Goal: Check status: Check status

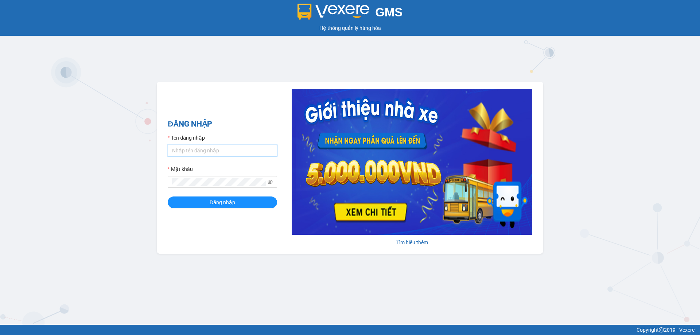
click at [189, 155] on input "Tên đăng nhập" at bounding box center [222, 151] width 109 height 12
type input "thuycg.ct"
click at [231, 199] on span "Đăng nhập" at bounding box center [223, 202] width 26 height 8
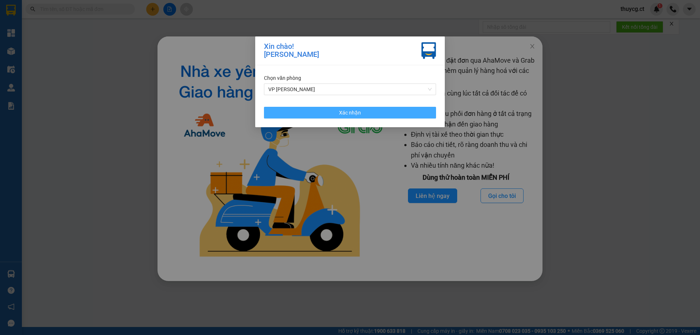
click at [344, 108] on button "Xác nhận" at bounding box center [350, 113] width 172 height 12
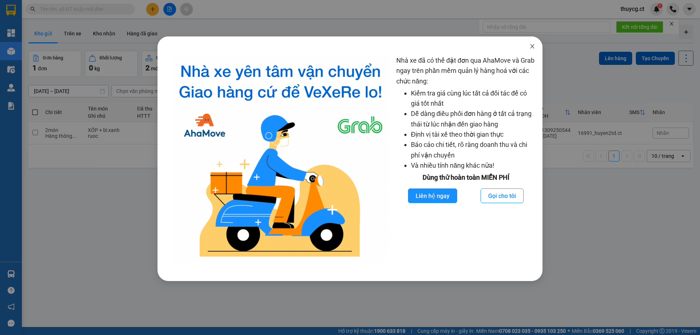
click at [535, 46] on span "Close" at bounding box center [532, 46] width 20 height 20
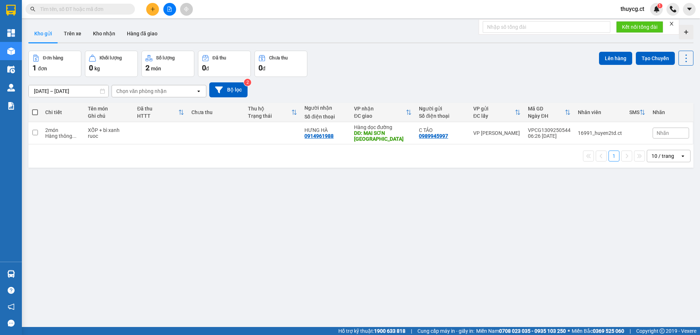
click at [77, 9] on input "text" at bounding box center [83, 9] width 86 height 8
paste input "0967011996"
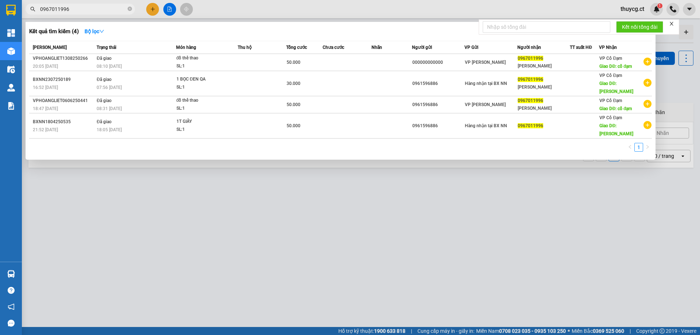
type input "0967011996"
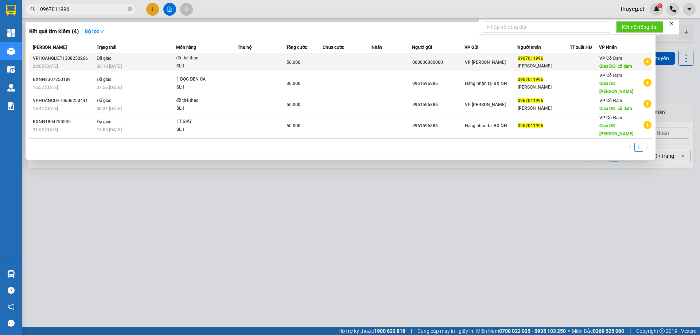
click at [143, 58] on td "Đã giao 08:10 [DATE]" at bounding box center [135, 62] width 81 height 17
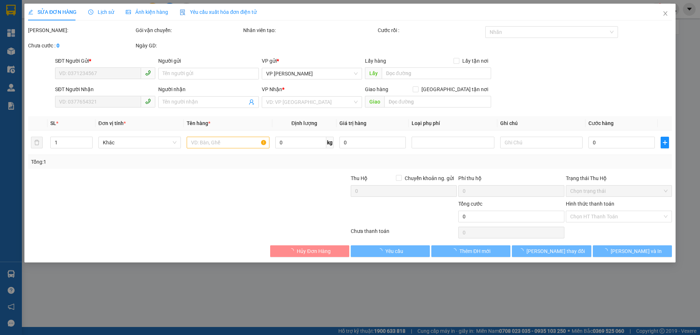
type input "000000000000"
type input "0967011996"
type input "[PERSON_NAME]"
type input "cổ đạm"
type input "50.000"
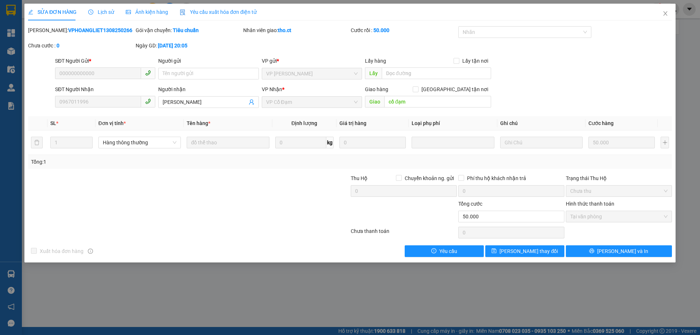
click at [106, 7] on div "Lịch sử" at bounding box center [101, 12] width 26 height 17
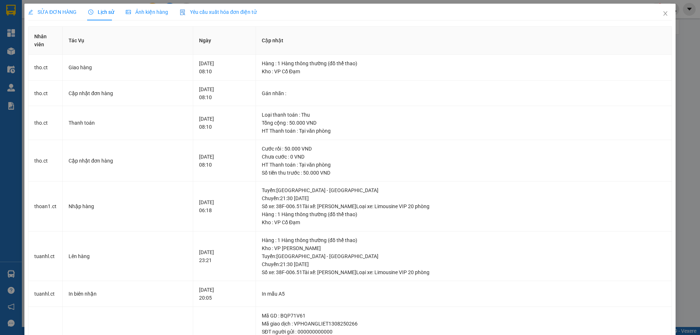
click at [48, 11] on span "SỬA ĐƠN HÀNG" at bounding box center [52, 12] width 48 height 6
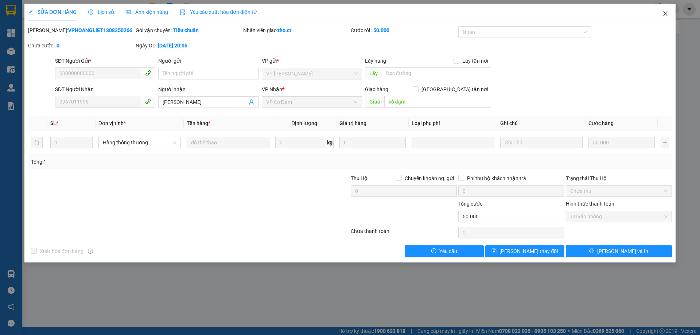
drag, startPoint x: 666, startPoint y: 13, endPoint x: 606, endPoint y: 1, distance: 60.9
click at [665, 12] on icon "close" at bounding box center [665, 14] width 6 height 6
